Goal: Information Seeking & Learning: Learn about a topic

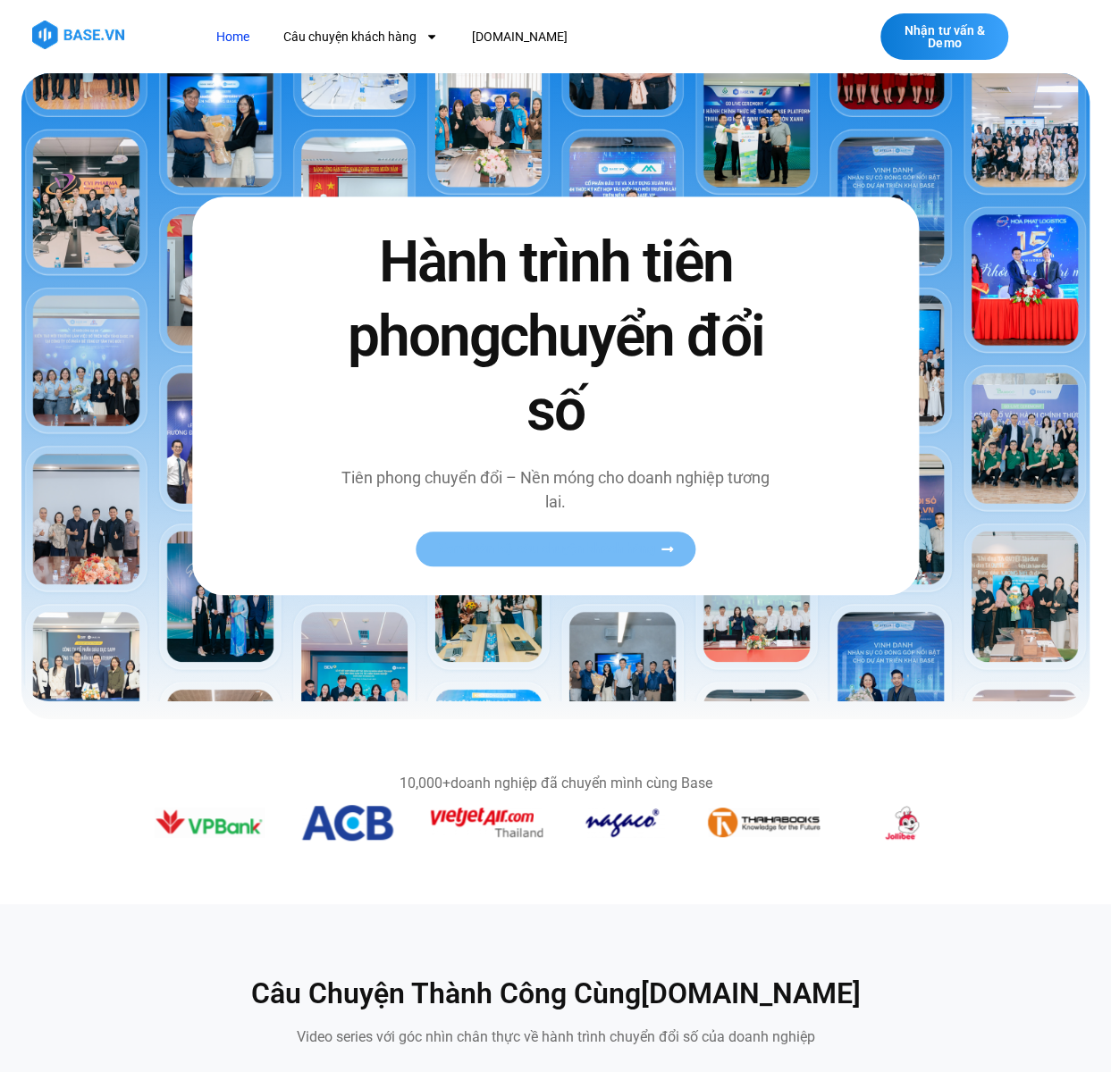
click at [552, 555] on span "Xem toàn bộ câu chuyện khách hàng" at bounding box center [546, 549] width 219 height 13
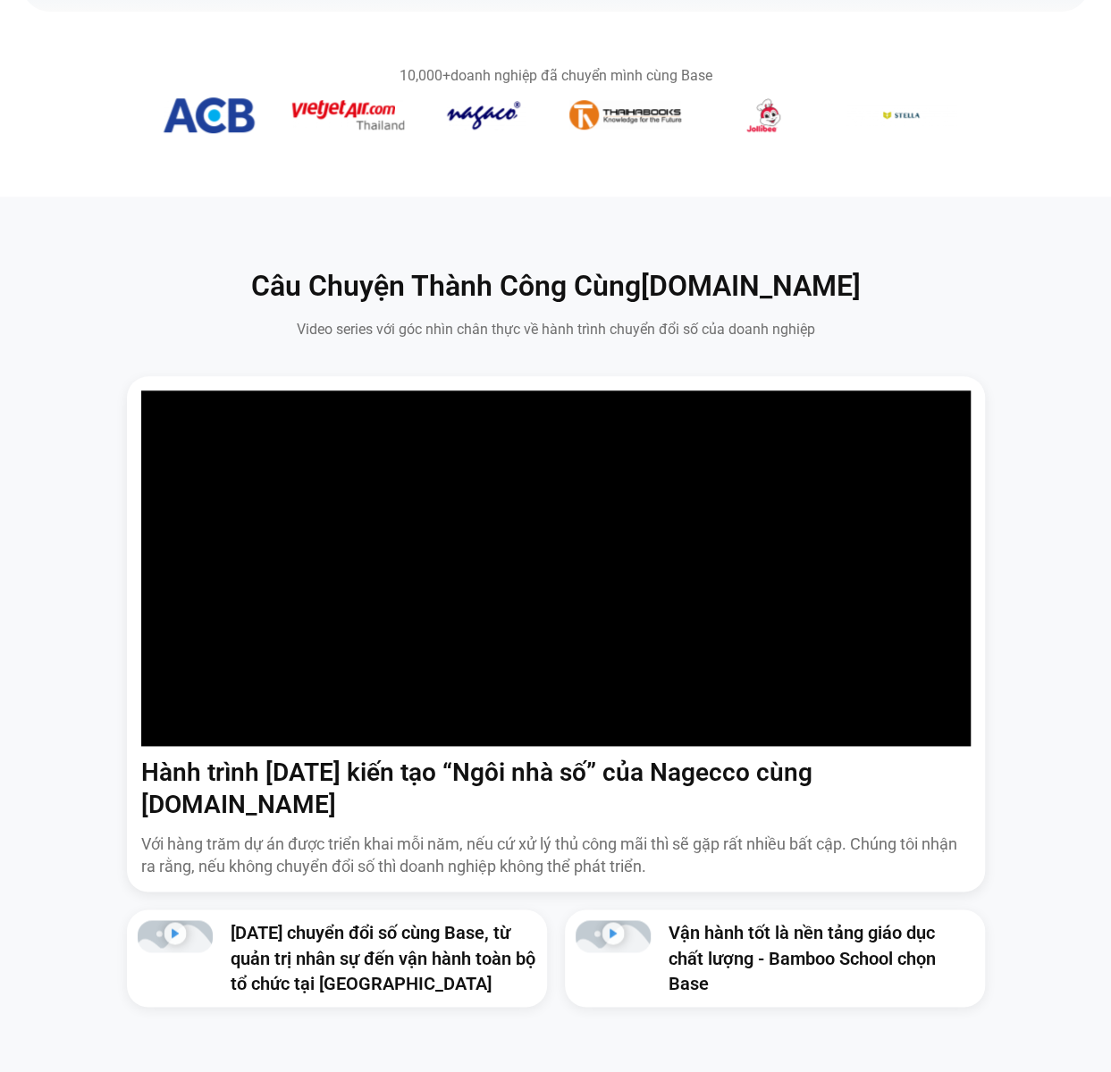
scroll to position [804, 0]
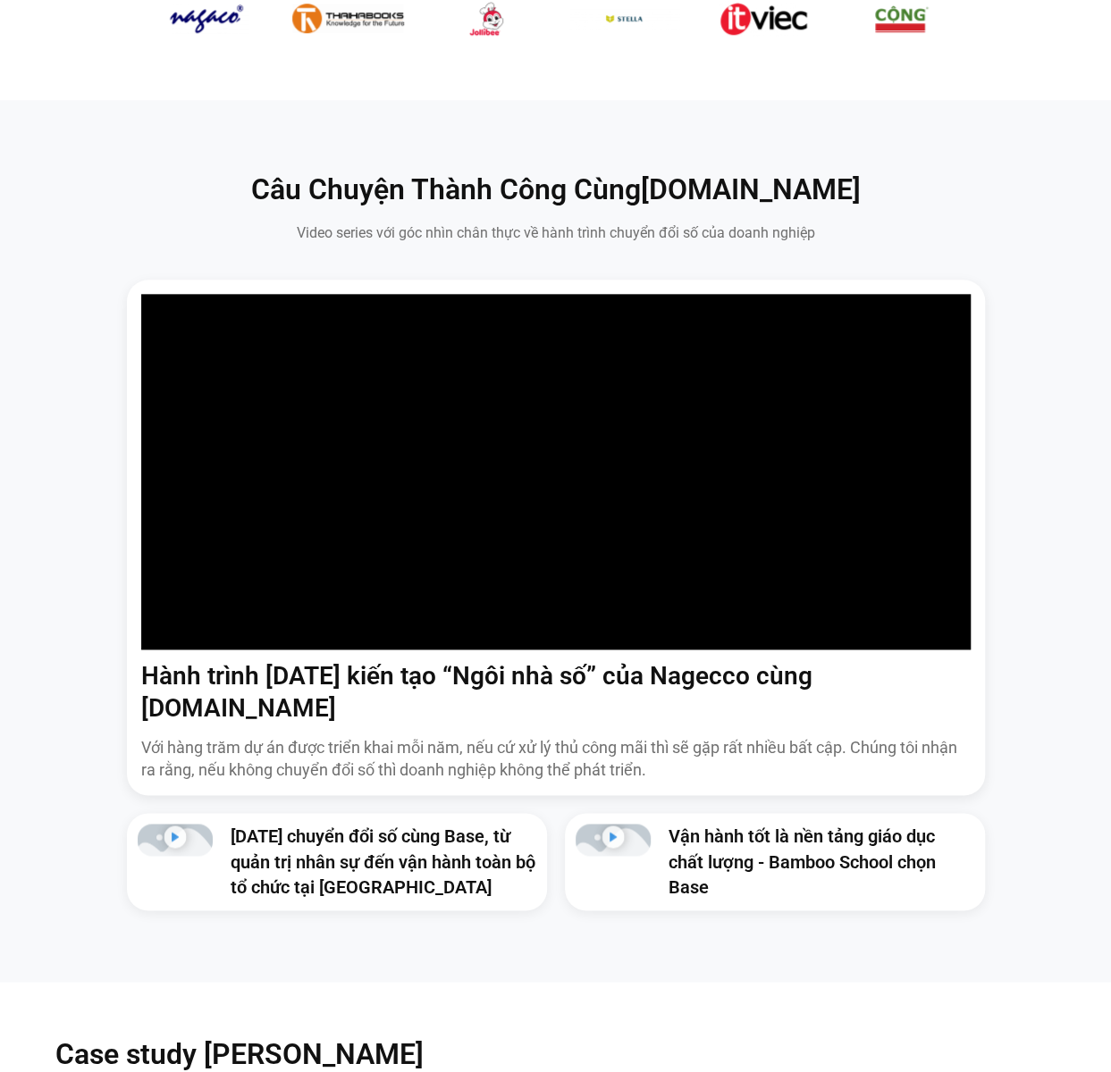
click at [361, 844] on link "[DATE] chuyển đổi số cùng Base, từ quản trị nhân sự đến vận hành toàn bộ tổ chứ…" at bounding box center [383, 861] width 305 height 71
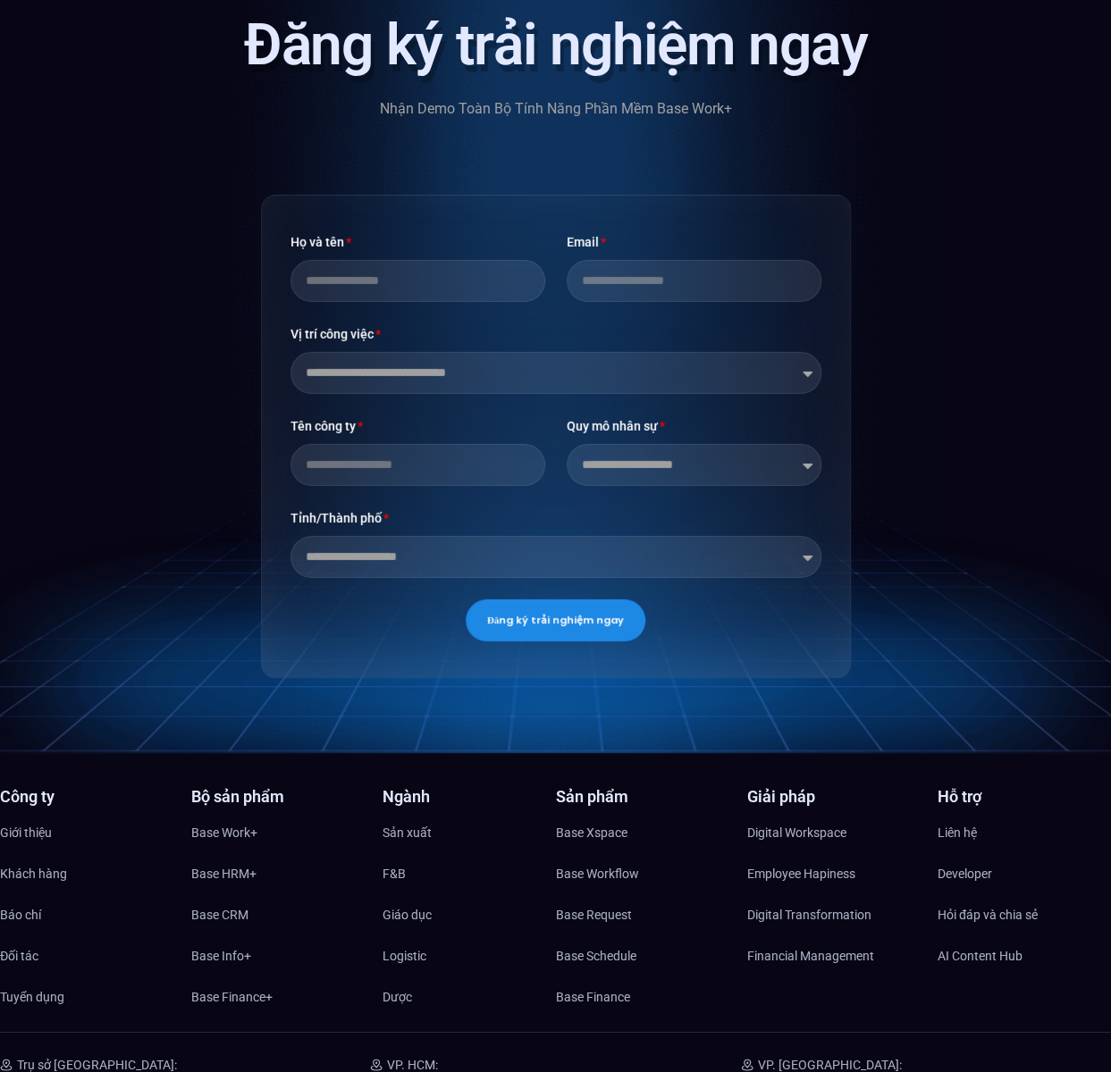
scroll to position [2979, 0]
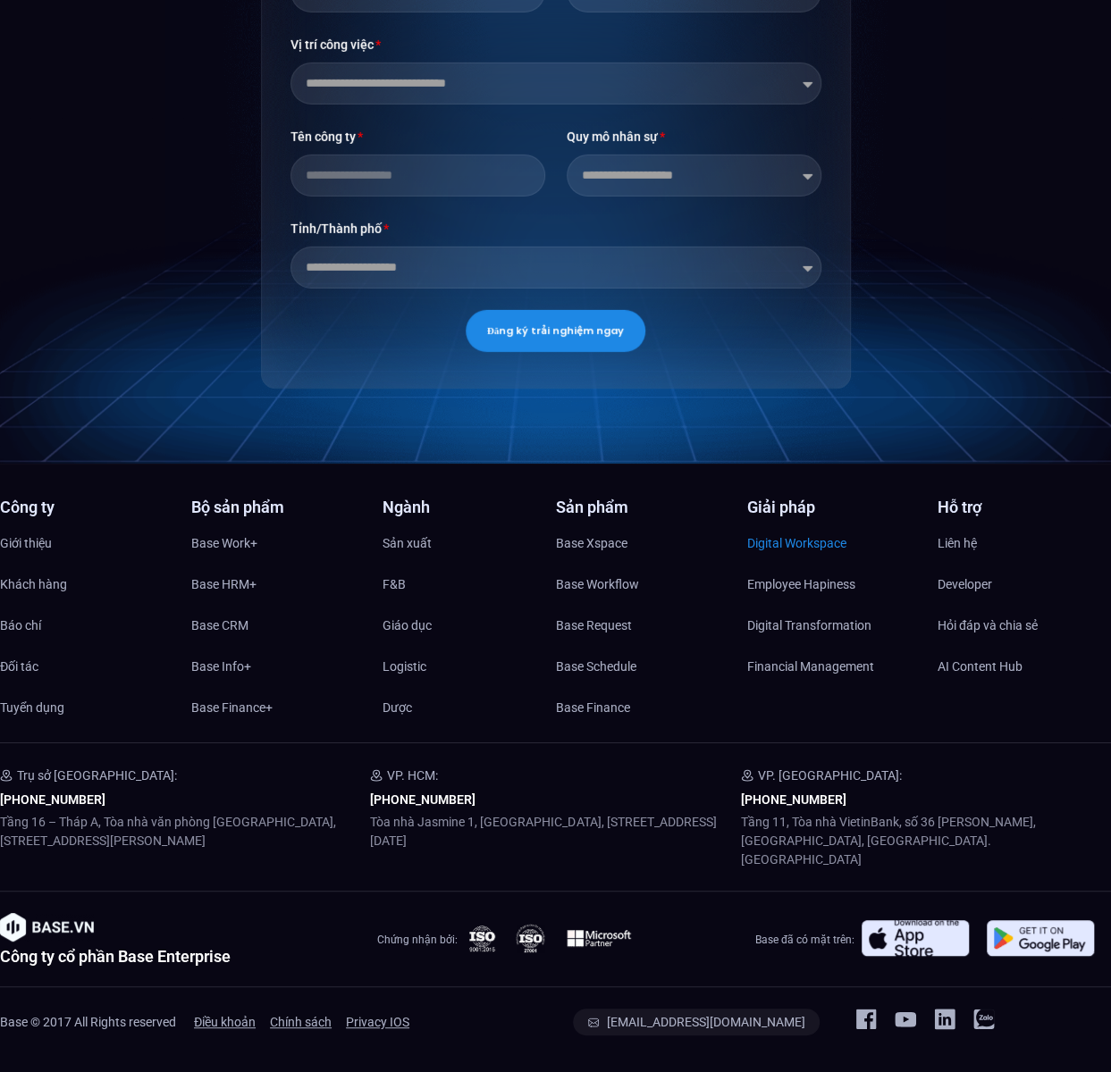
click at [812, 557] on span "Digital Workspace" at bounding box center [795, 543] width 99 height 27
